Goal: Information Seeking & Learning: Learn about a topic

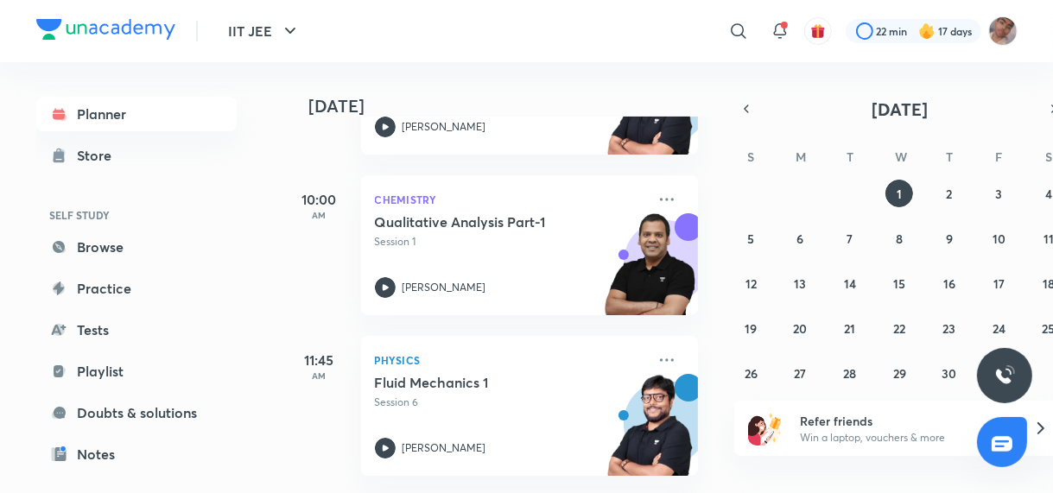
scroll to position [364, 0]
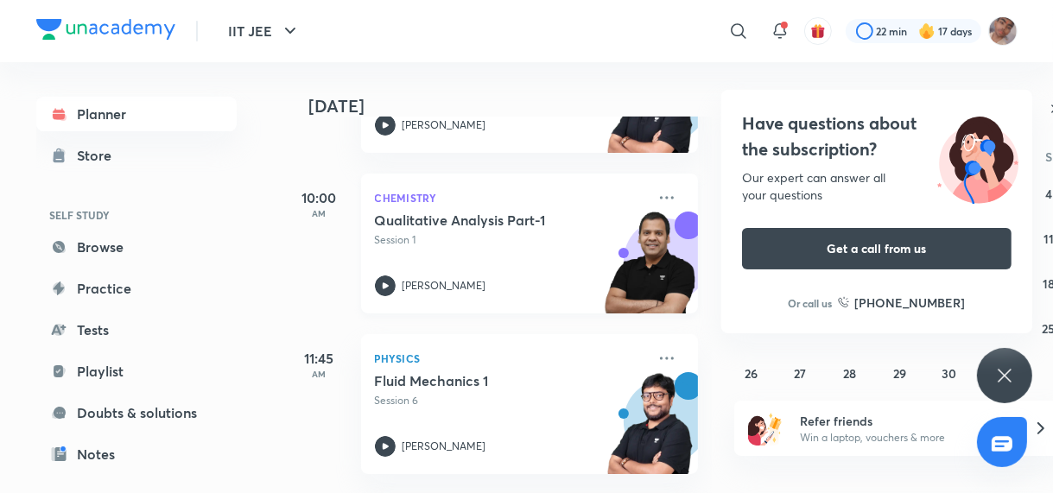
click at [512, 245] on p "Session 1" at bounding box center [510, 240] width 271 height 16
click at [492, 273] on div "Qualitative Analysis Part-1 Session 1 Piyush Maheshwari" at bounding box center [510, 254] width 271 height 85
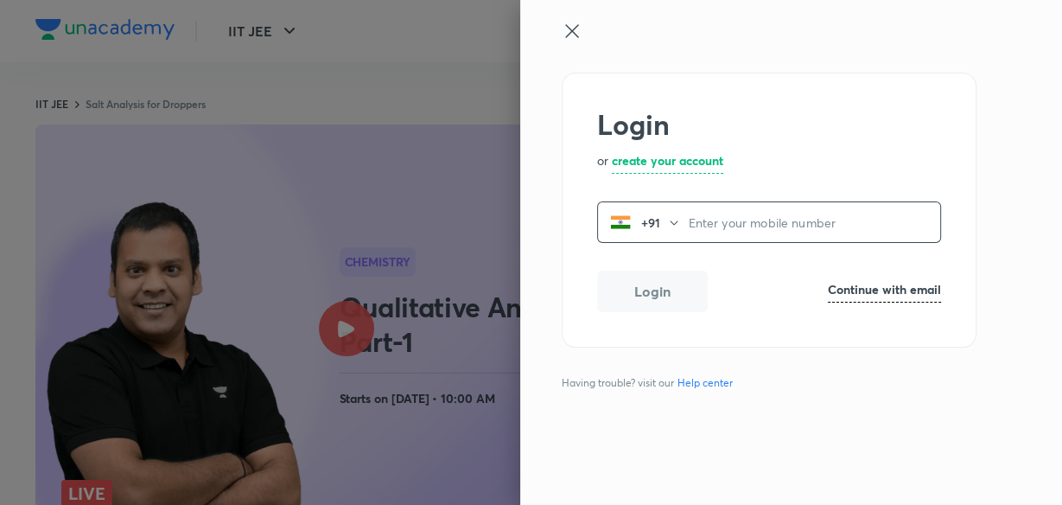
click at [680, 218] on div "+91 ​" at bounding box center [769, 221] width 344 height 41
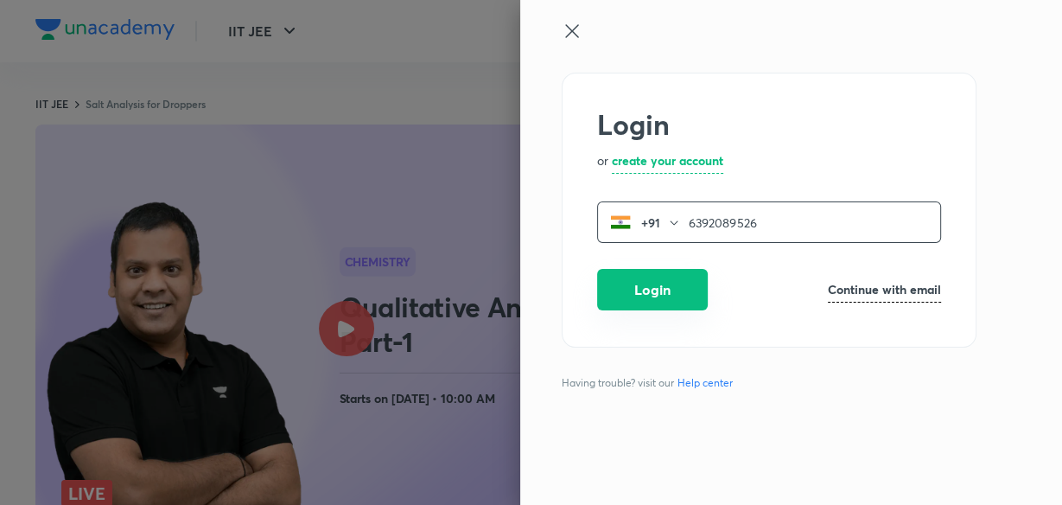
type input "6392089526"
click at [686, 295] on button "Login" at bounding box center [652, 289] width 111 height 41
click at [633, 284] on button "Login" at bounding box center [652, 289] width 111 height 41
click at [578, 41] on div at bounding box center [762, 47] width 401 height 52
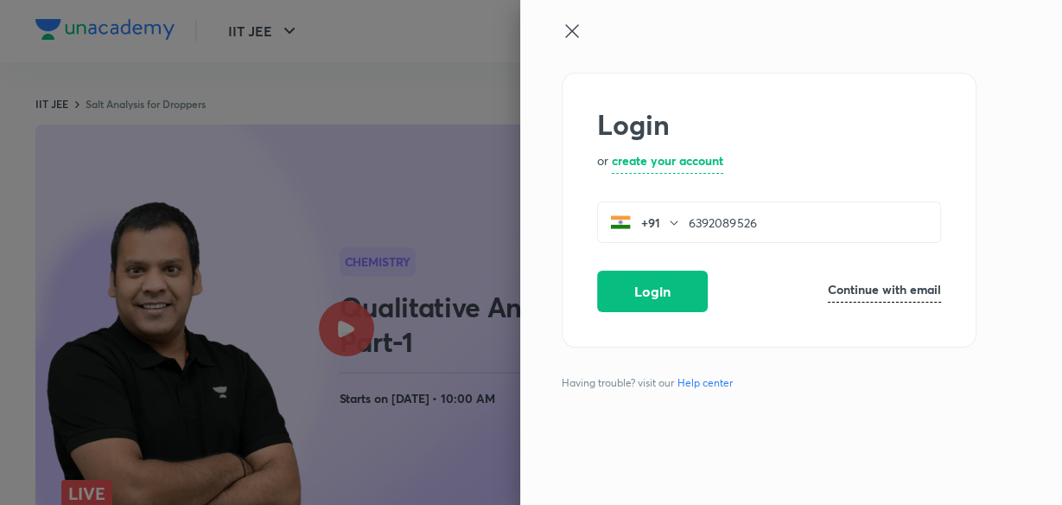
click at [577, 32] on icon at bounding box center [572, 31] width 21 height 21
